Goal: Check status: Verify the current state of an ongoing process or item

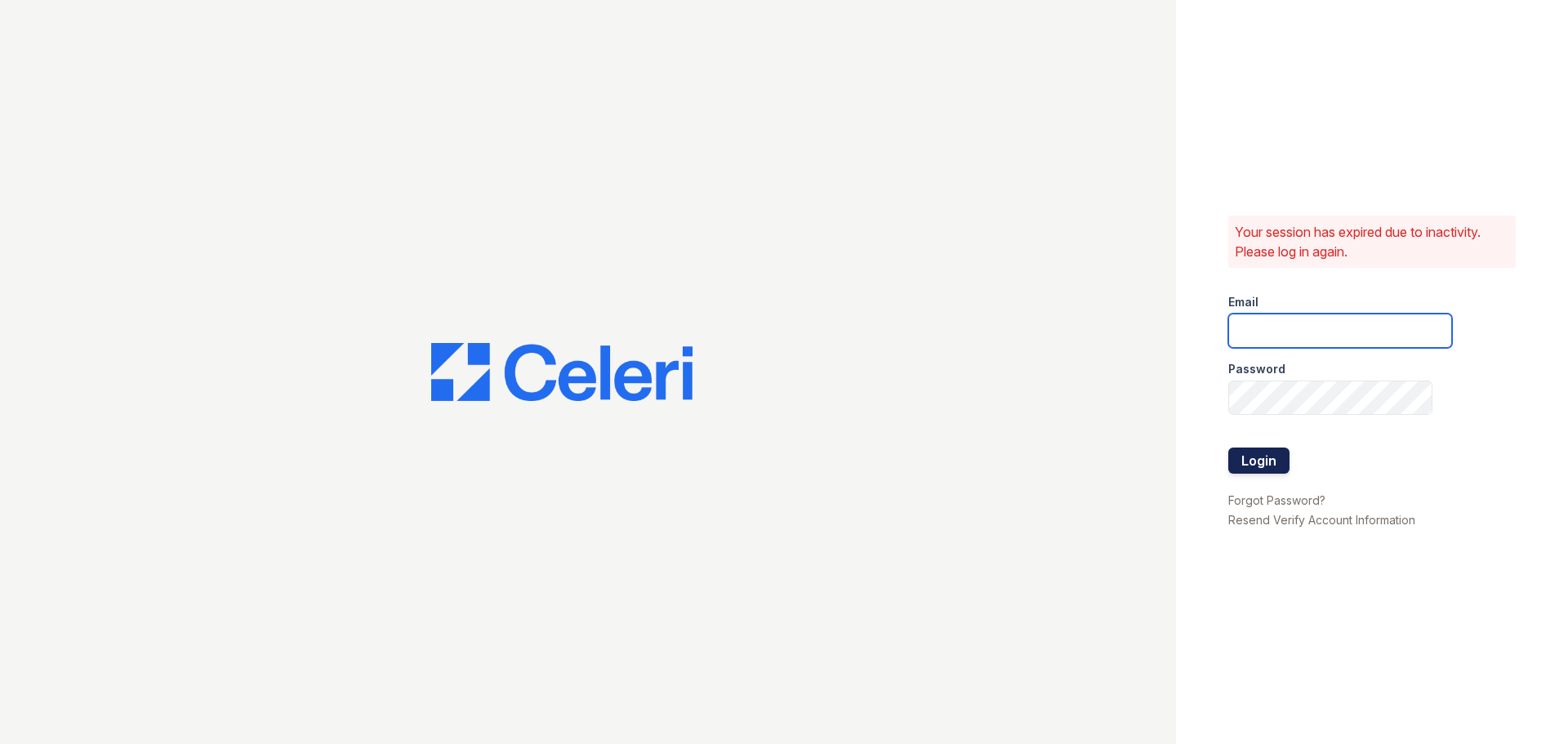
type input "[EMAIL_ADDRESS][DOMAIN_NAME]"
click at [1264, 461] on button "Login" at bounding box center [1260, 460] width 62 height 26
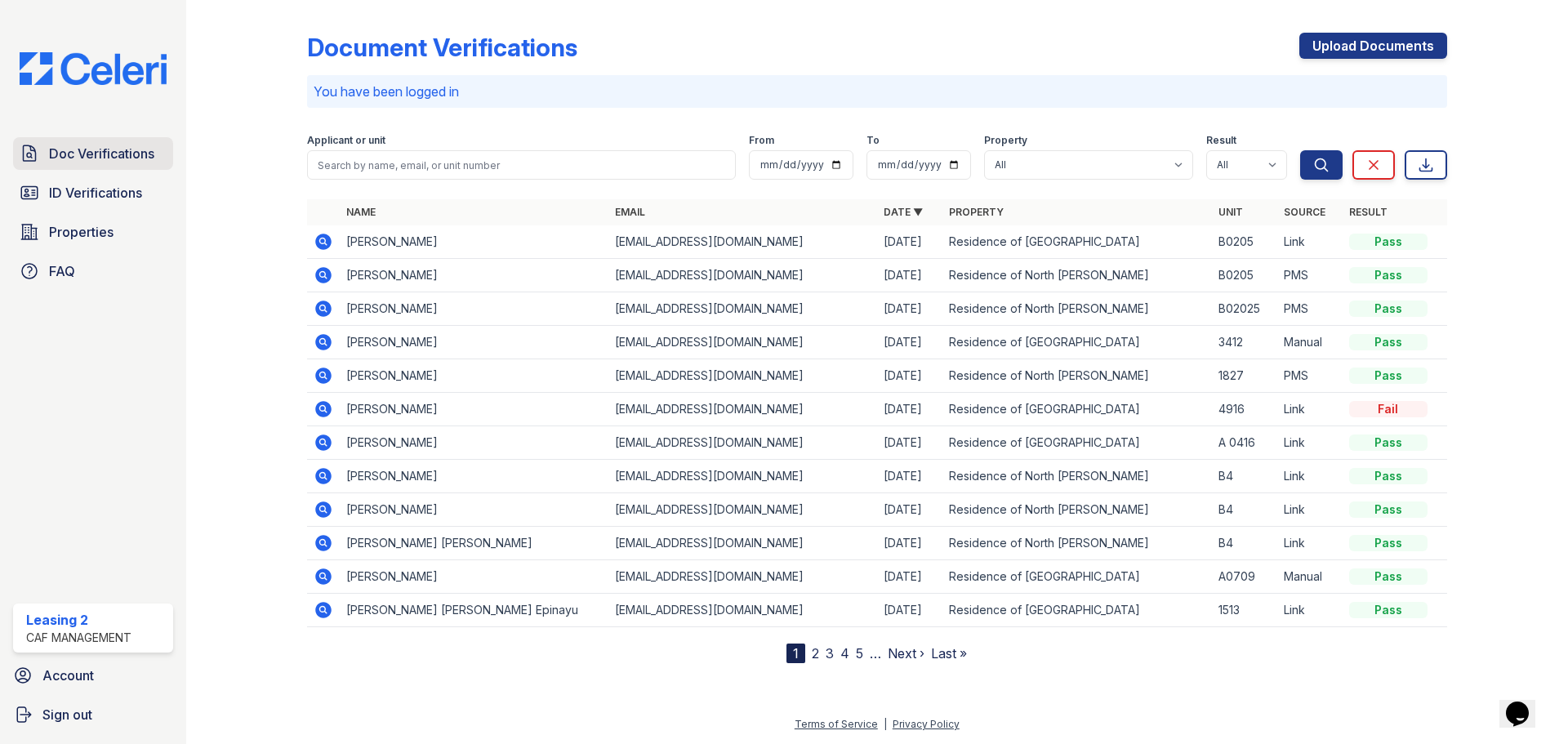
click at [131, 155] on span "Doc Verifications" at bounding box center [101, 154] width 106 height 20
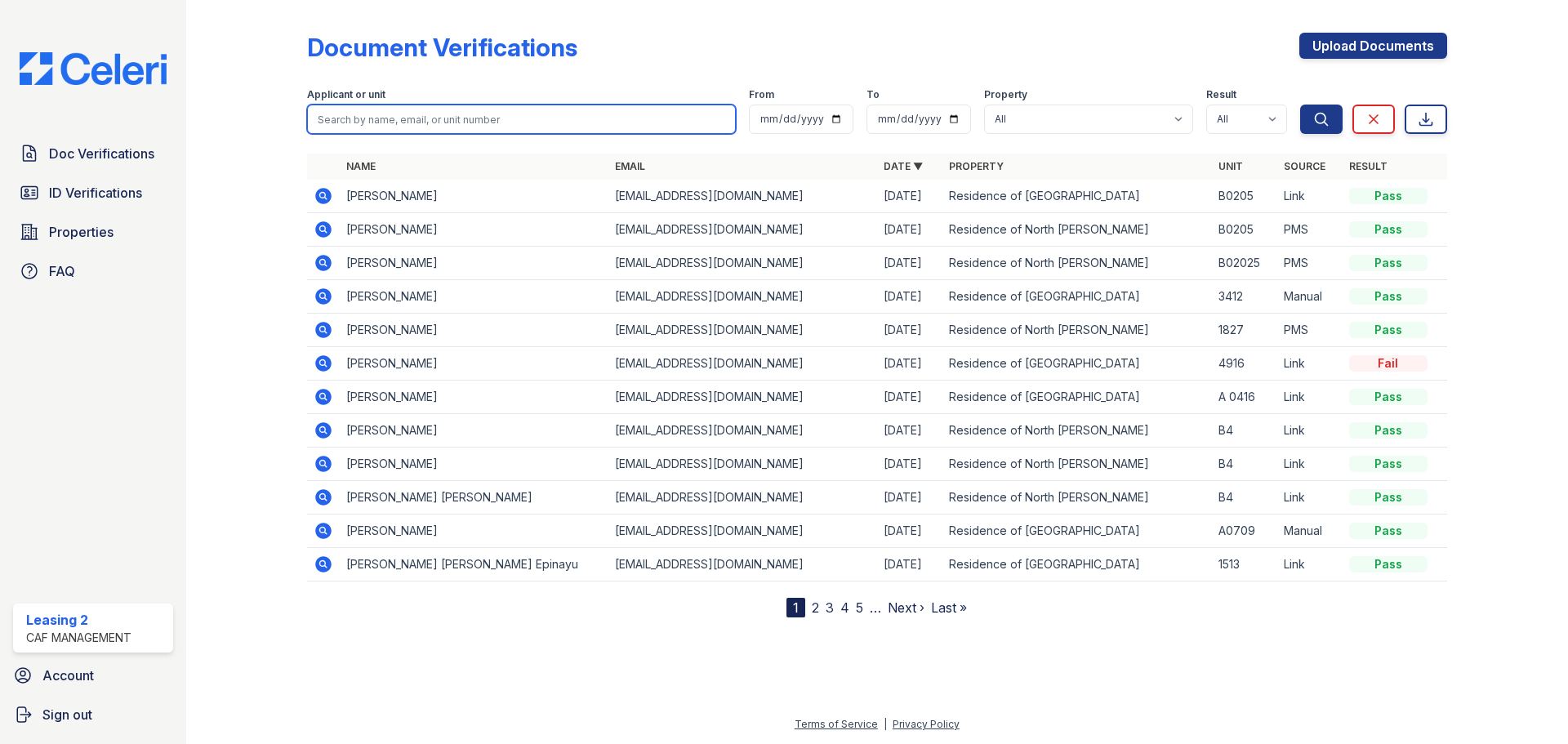
click at [506, 120] on input "search" at bounding box center [521, 119] width 429 height 29
type input "dulce"
click at [1300, 105] on button "Search" at bounding box center [1321, 119] width 42 height 29
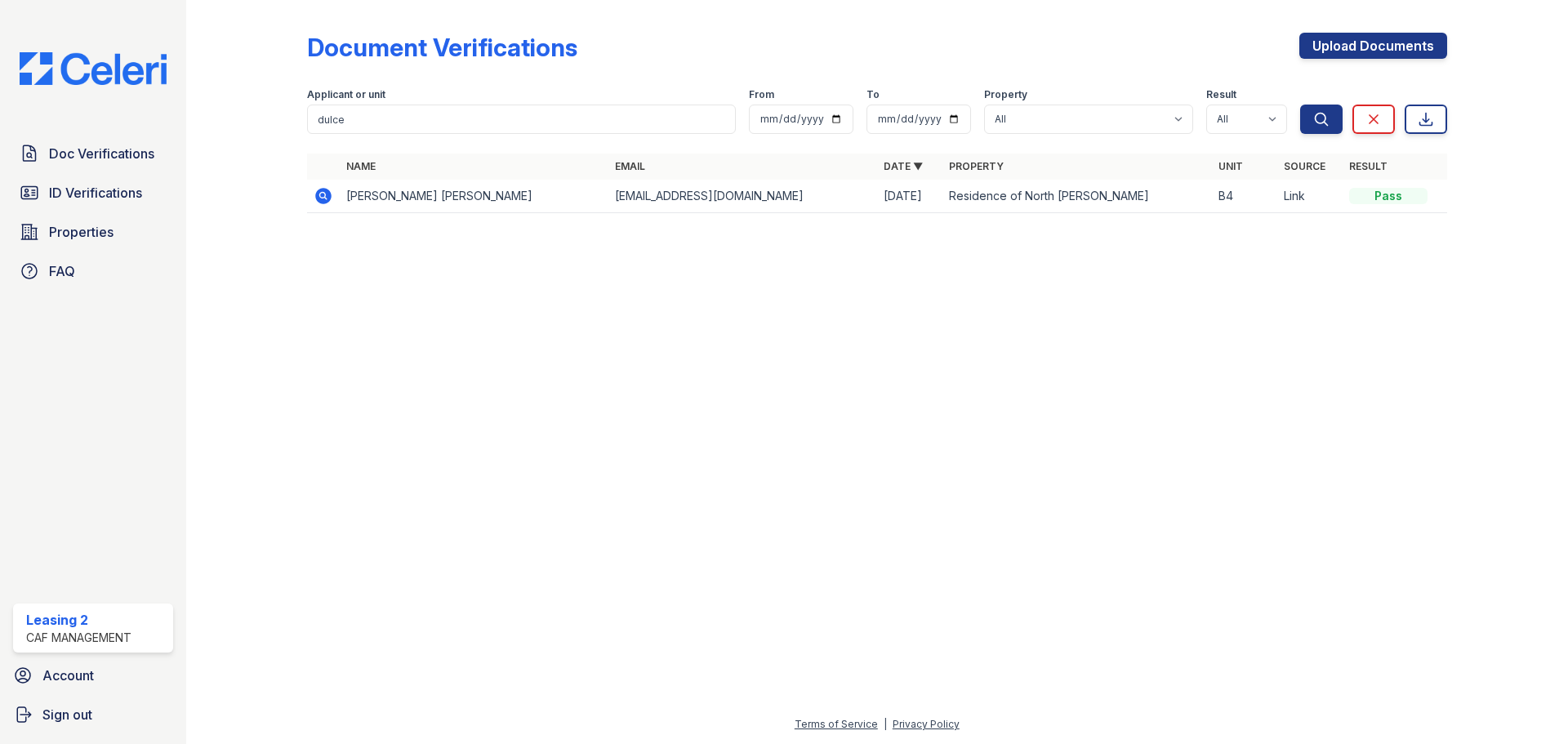
click at [316, 195] on icon at bounding box center [323, 196] width 17 height 17
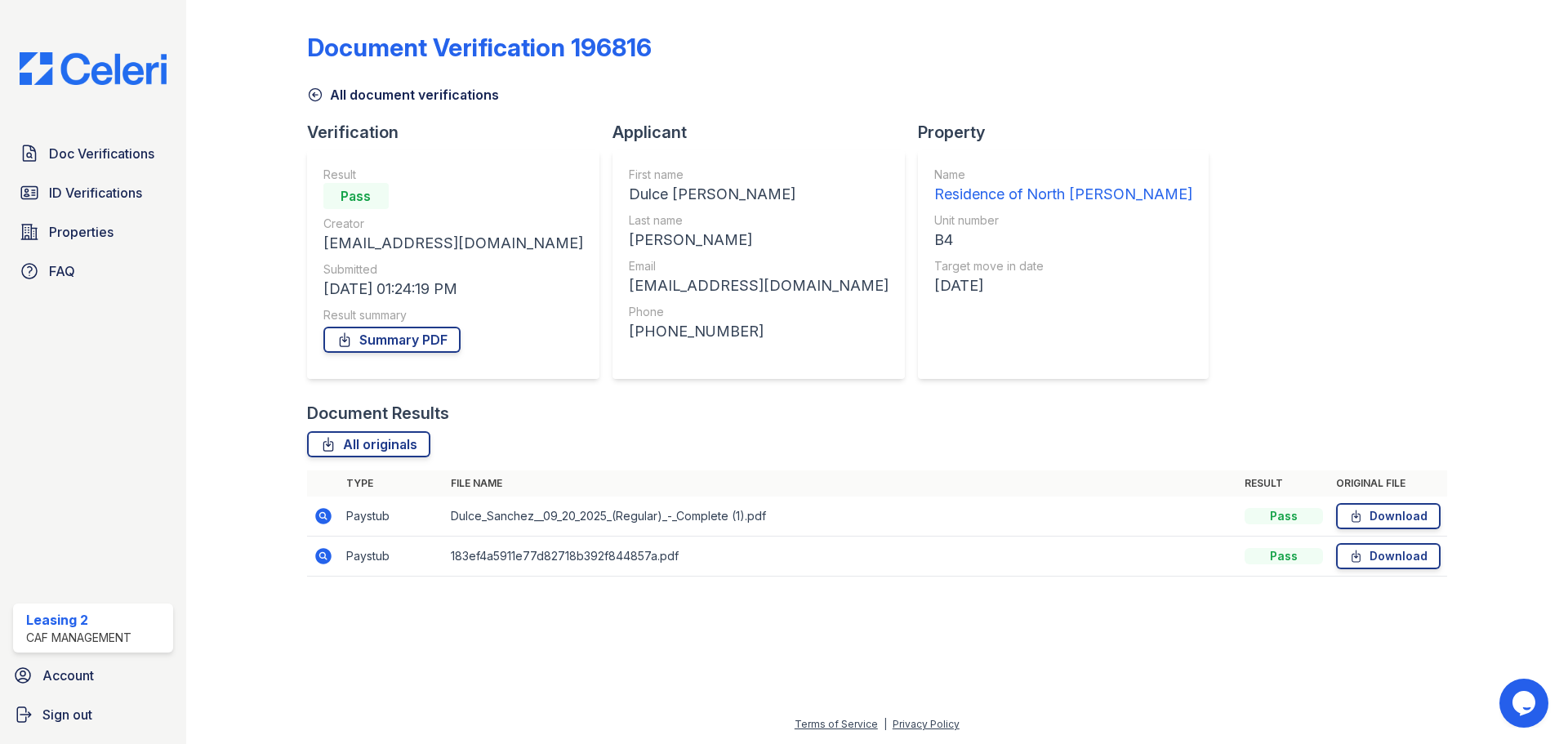
click at [323, 523] on icon at bounding box center [323, 516] width 17 height 17
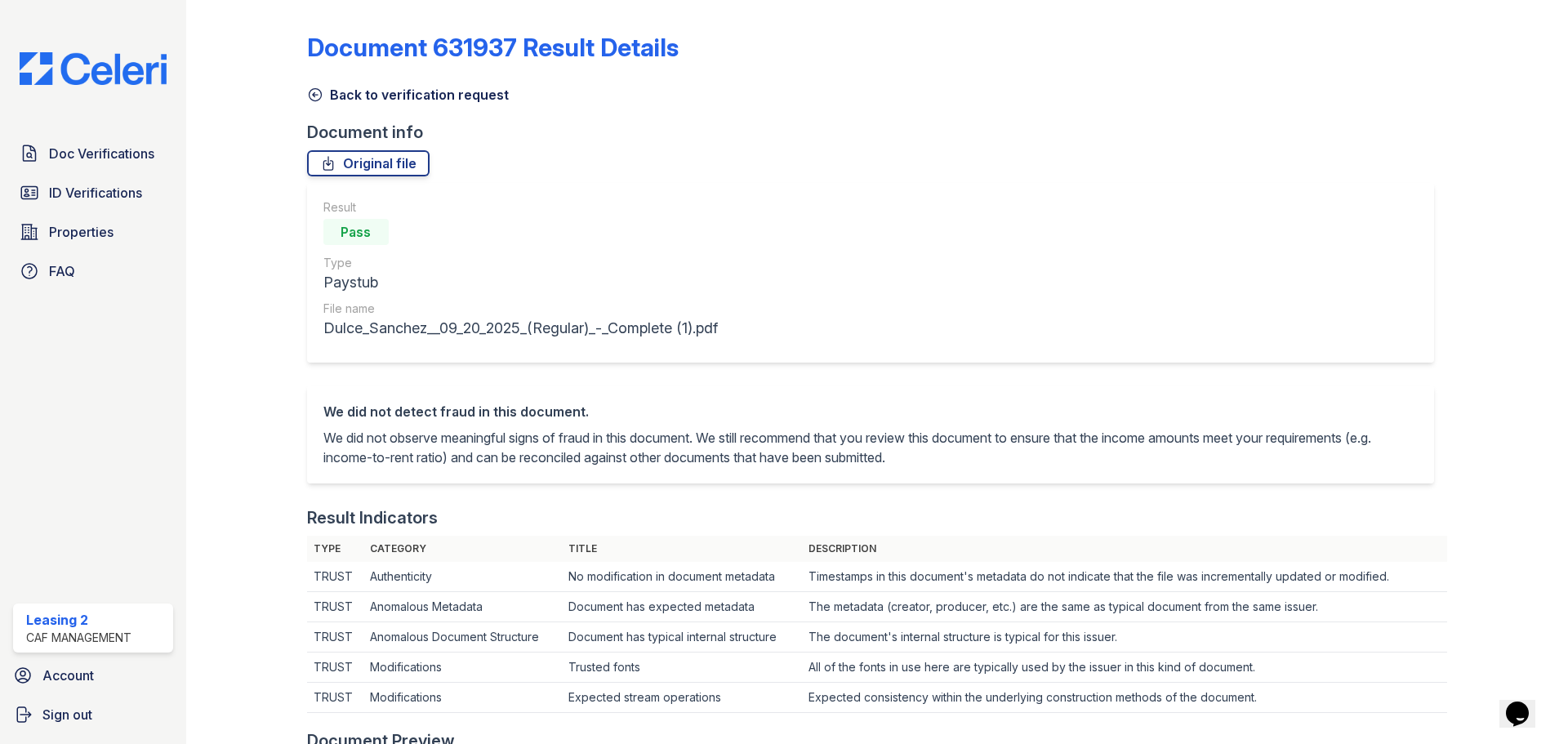
click at [454, 97] on link "Back to verification request" at bounding box center [407, 95] width 202 height 20
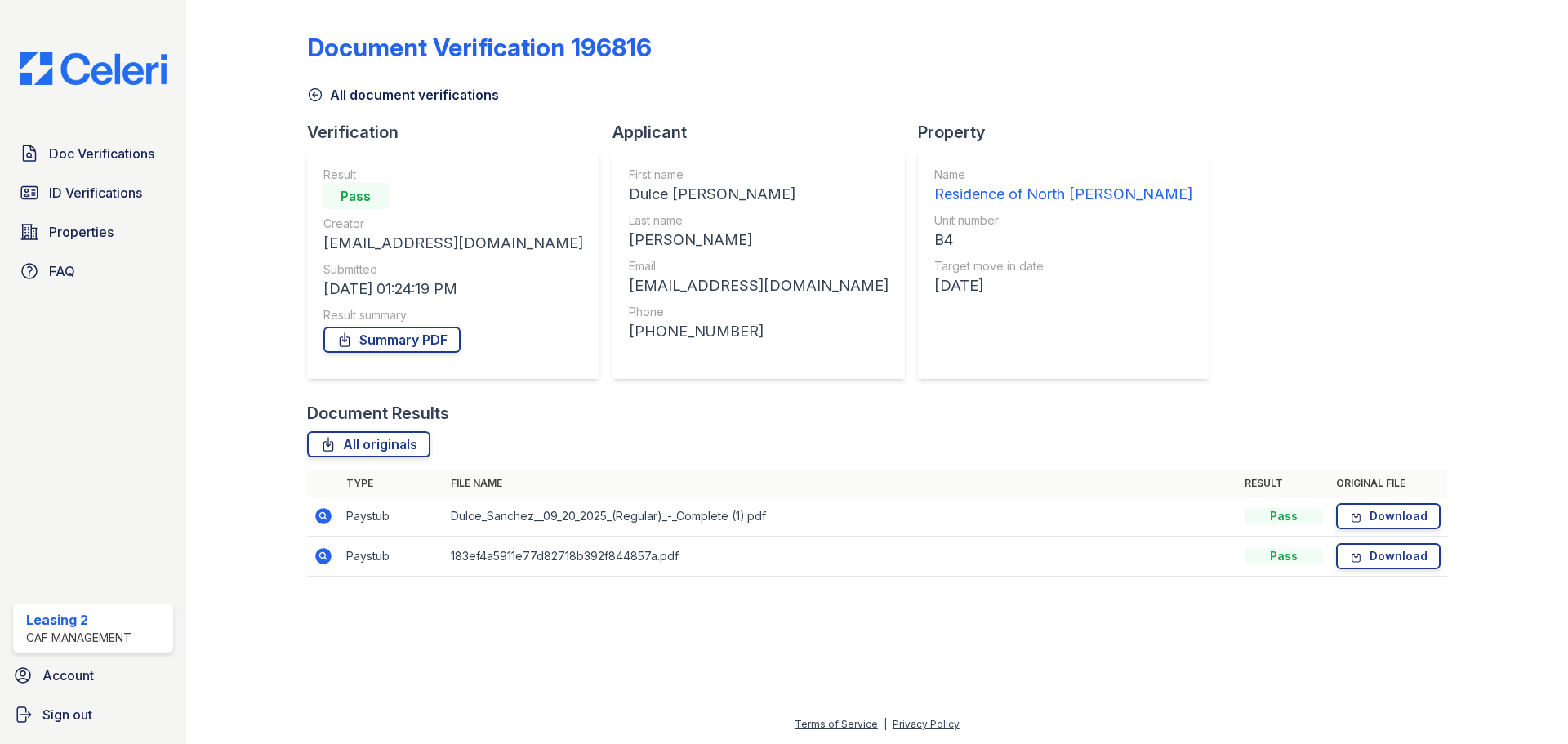
click at [326, 554] on icon at bounding box center [323, 556] width 17 height 17
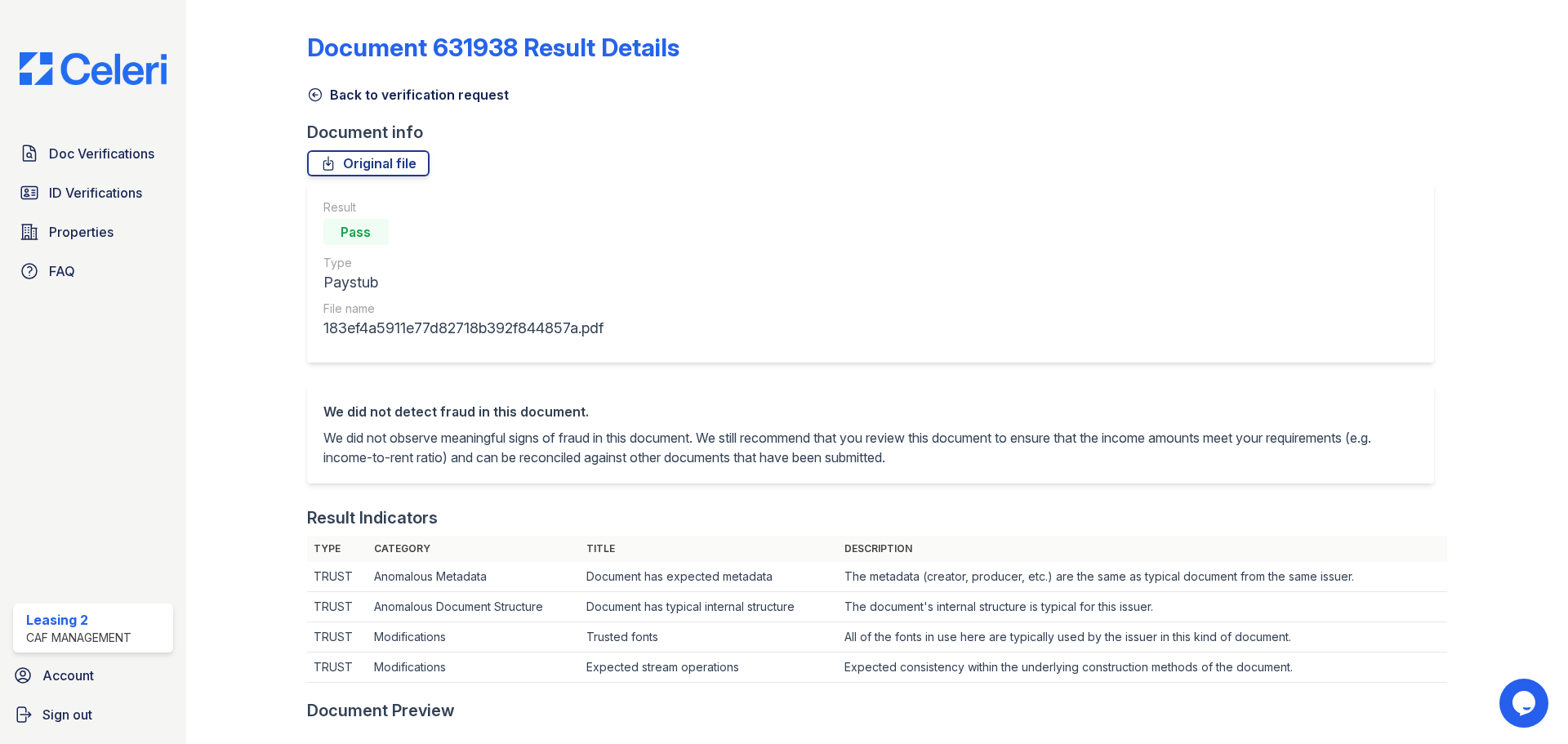
click at [387, 101] on link "Back to verification request" at bounding box center [407, 95] width 202 height 20
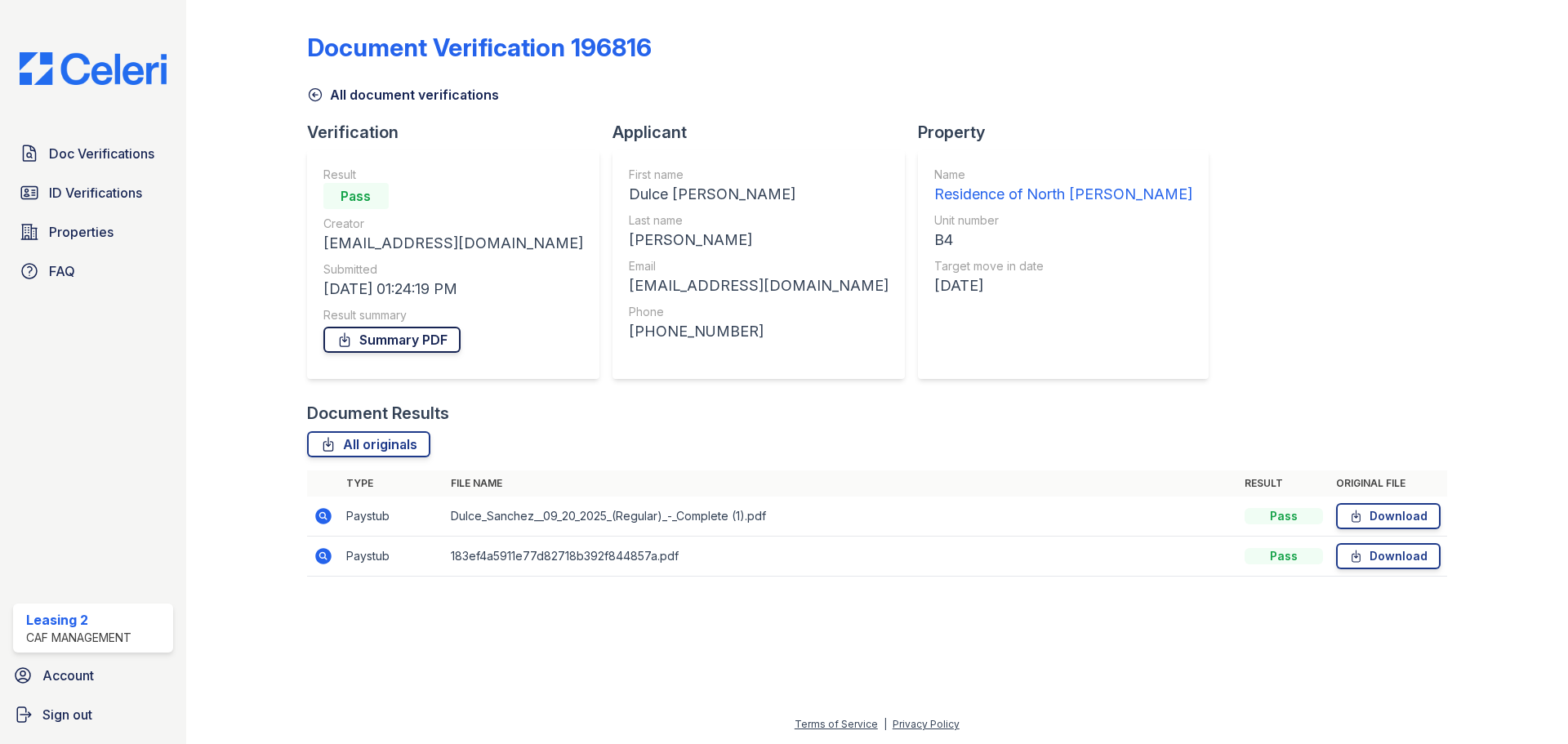
click at [410, 340] on link "Summary PDF" at bounding box center [392, 339] width 137 height 26
click at [1369, 522] on link "Download" at bounding box center [1388, 515] width 105 height 26
